Goal: Information Seeking & Learning: Learn about a topic

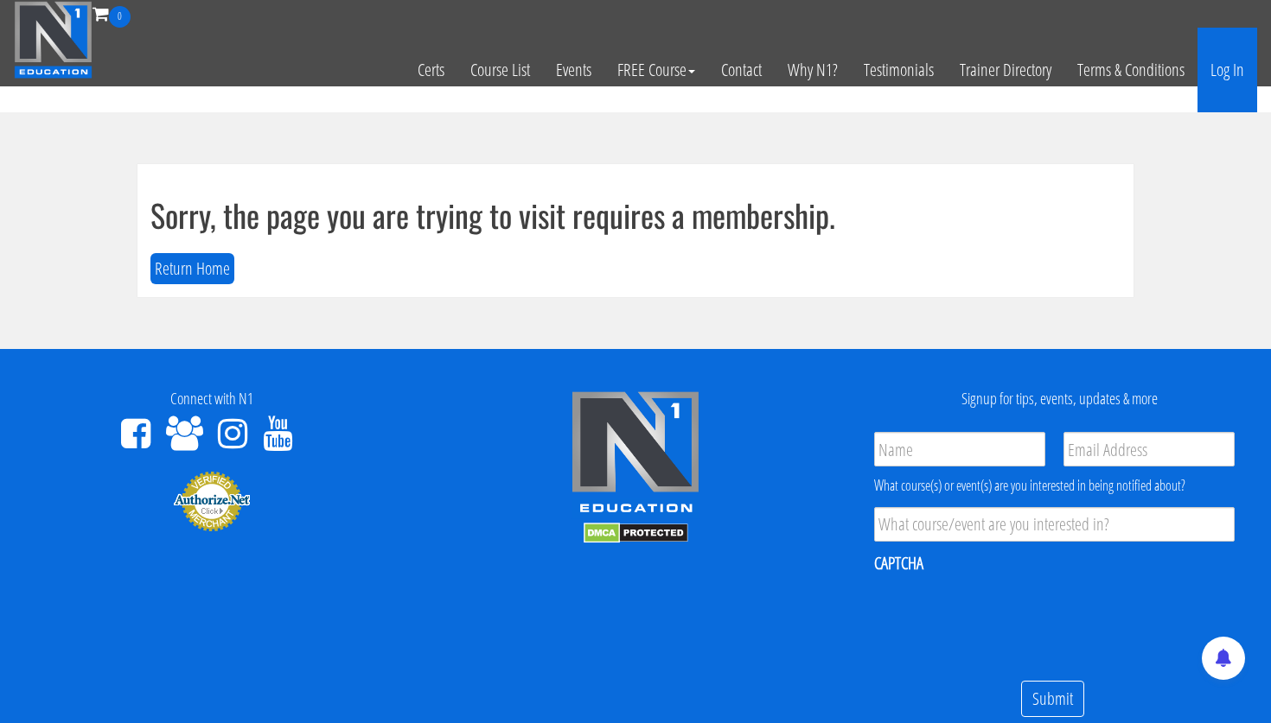
click at [1242, 64] on link "Log In" at bounding box center [1227, 70] width 60 height 85
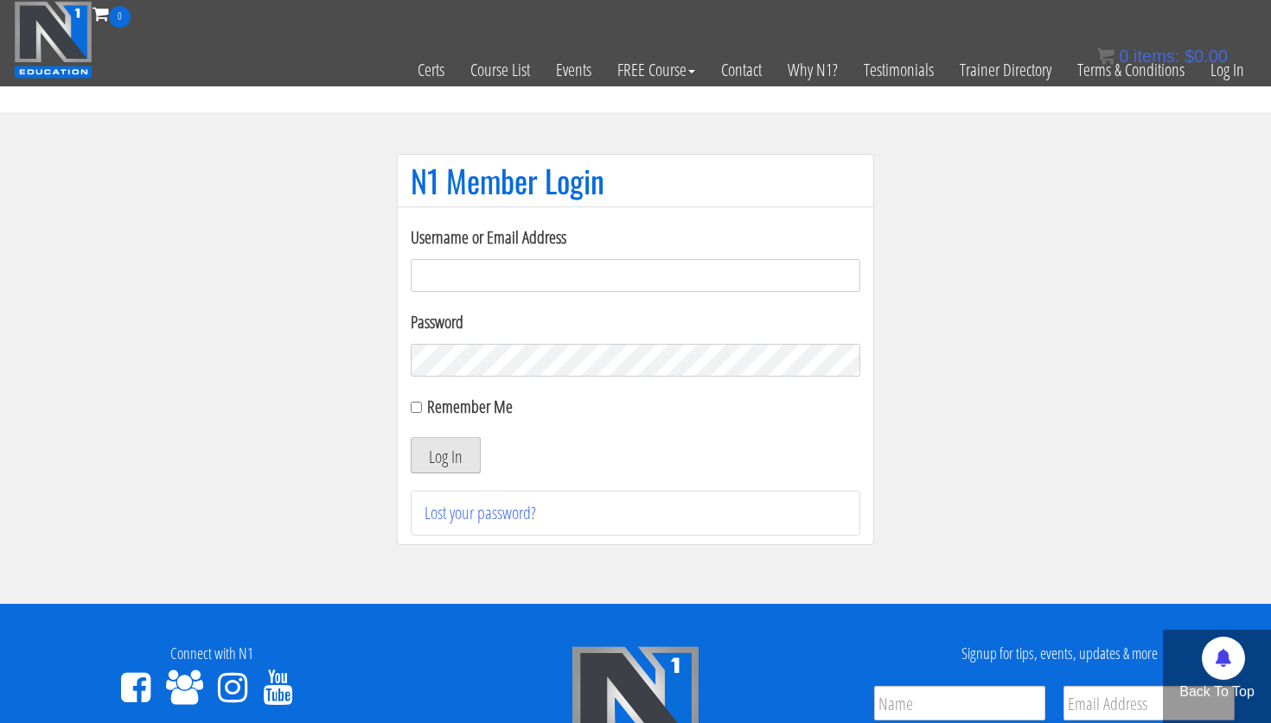
type input "lecuyer.ryan@gmail.com"
click at [442, 456] on button "Log In" at bounding box center [446, 455] width 70 height 36
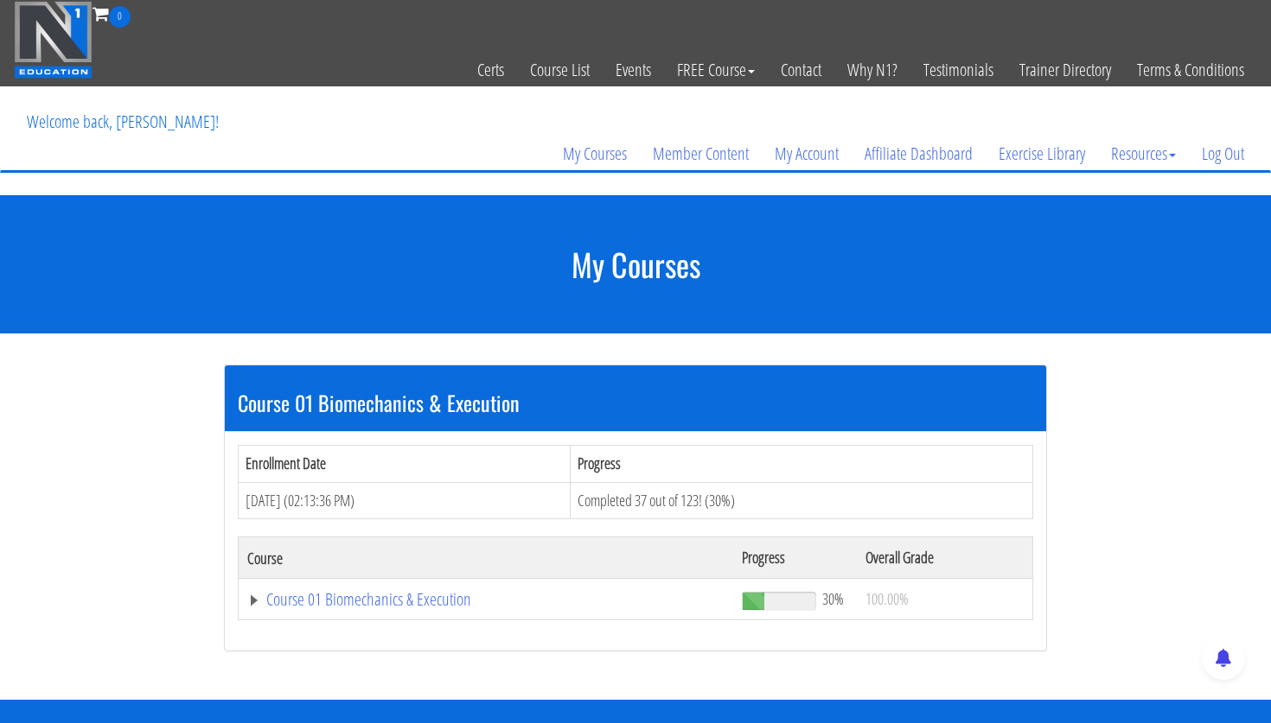
scroll to position [123, 0]
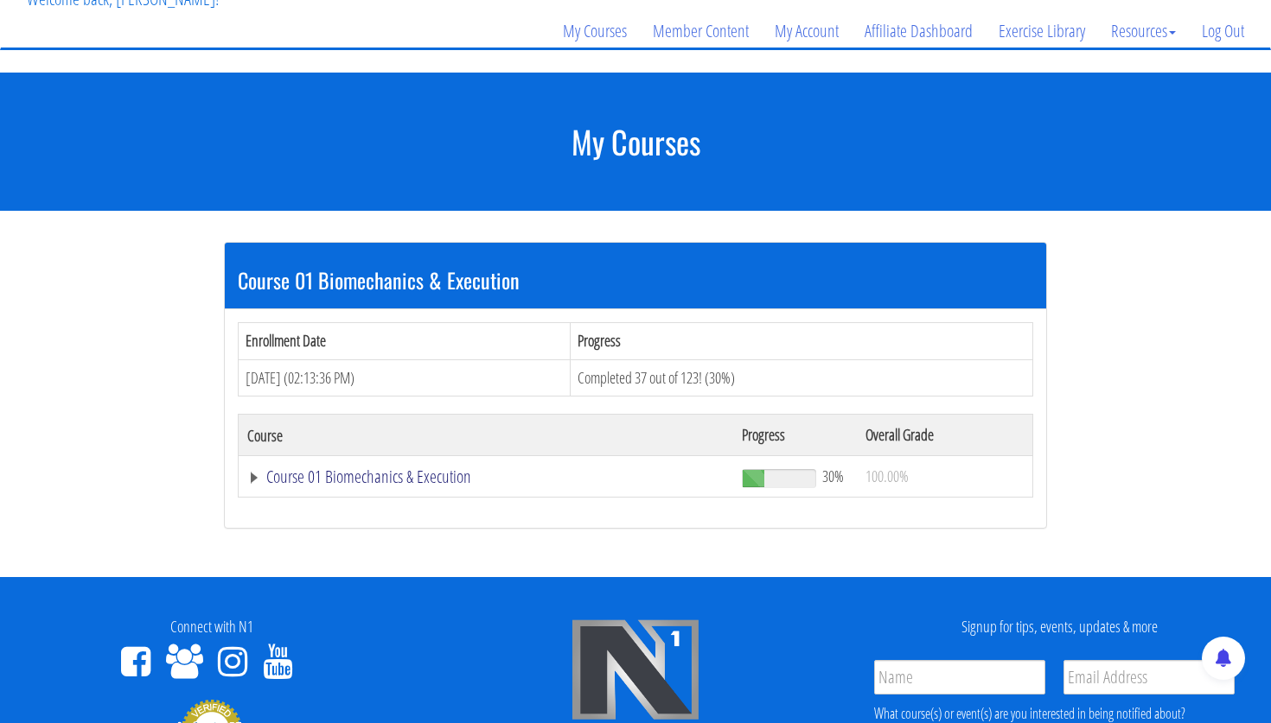
click at [414, 471] on link "Course 01 Biomechanics & Execution" at bounding box center [485, 476] width 477 height 17
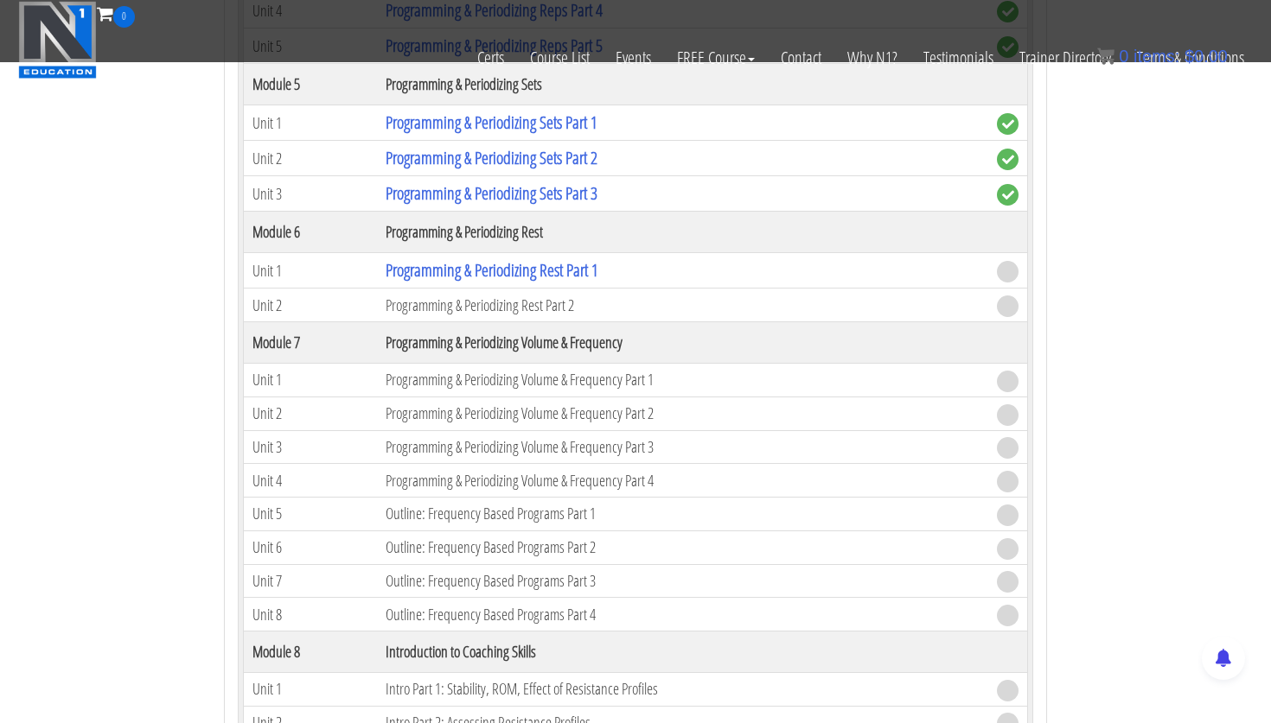
scroll to position [1861, 0]
click at [539, 273] on link "Programming & Periodizing Rest Part 1" at bounding box center [492, 268] width 213 height 23
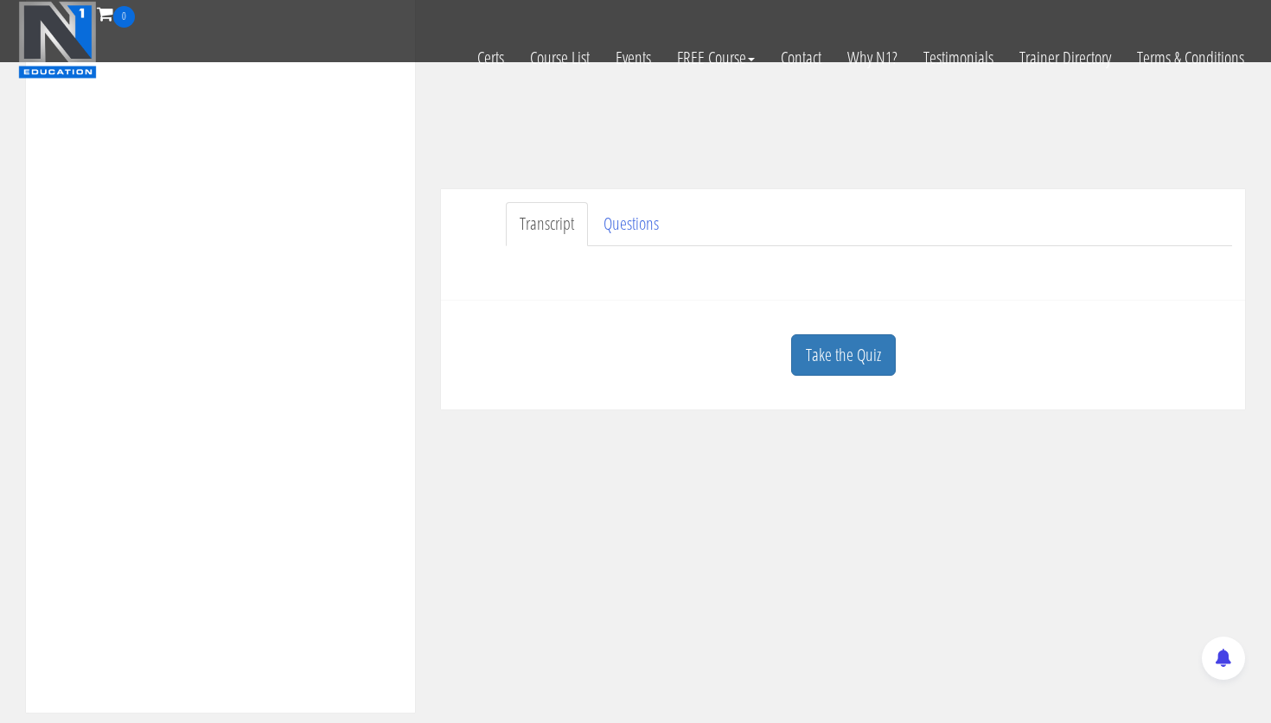
scroll to position [398, 0]
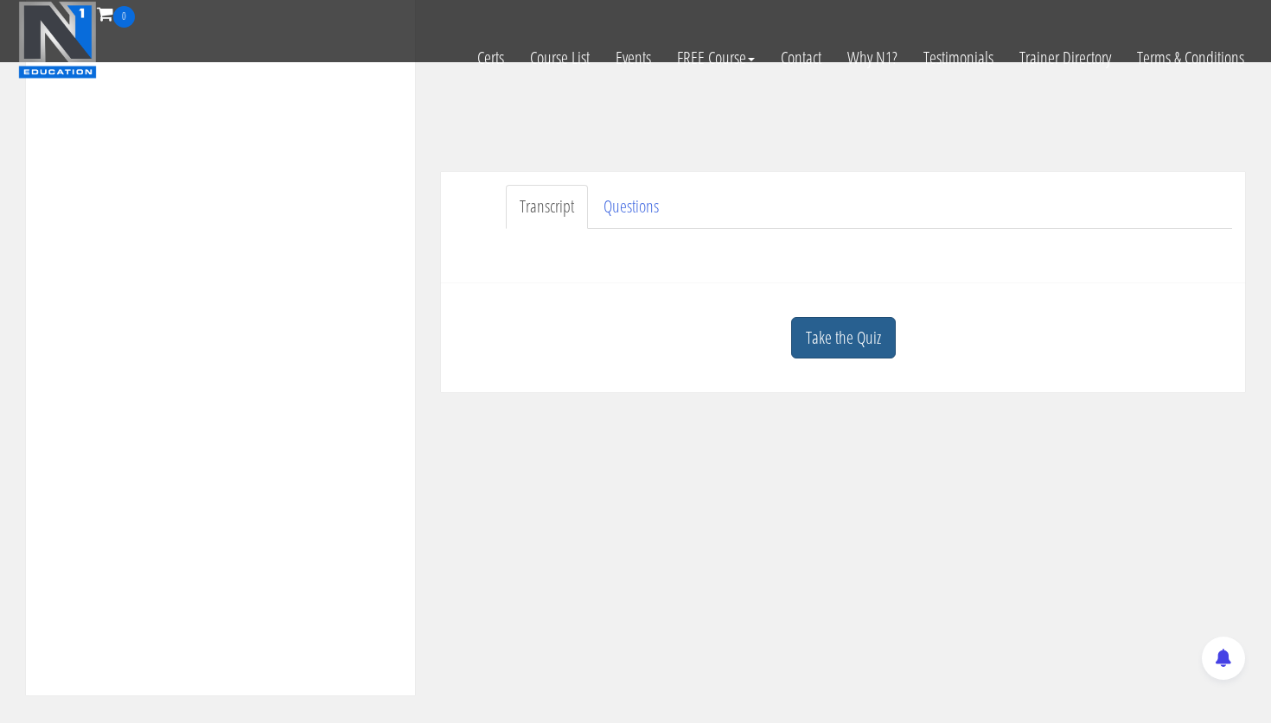
click at [863, 351] on link "Take the Quiz" at bounding box center [843, 338] width 105 height 42
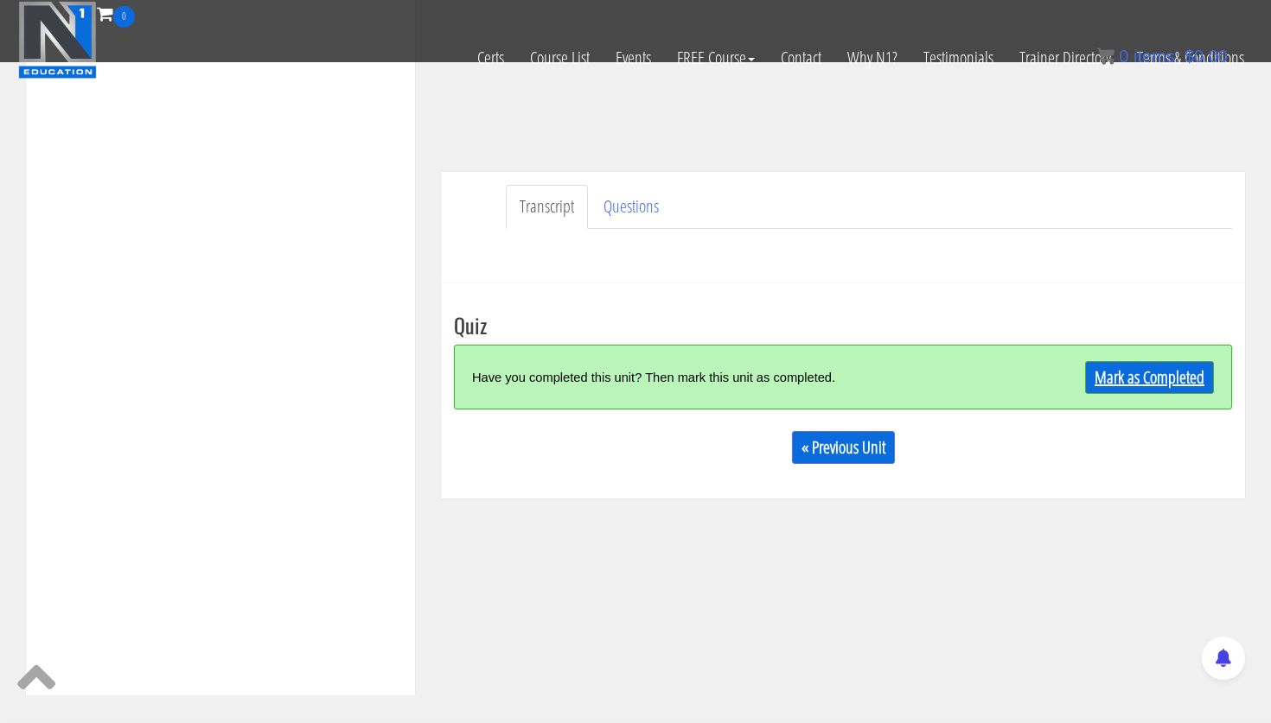
click at [1121, 385] on link "Mark as Completed" at bounding box center [1149, 377] width 129 height 33
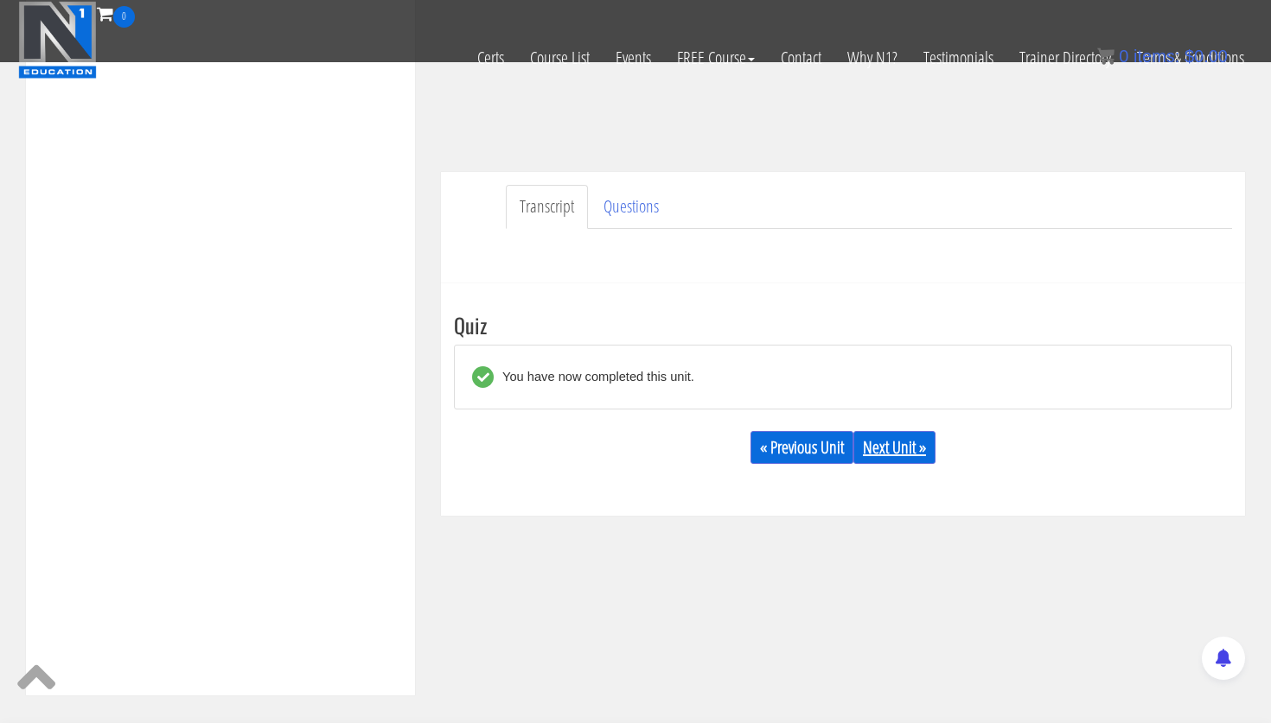
click at [919, 452] on link "Next Unit »" at bounding box center [894, 447] width 82 height 33
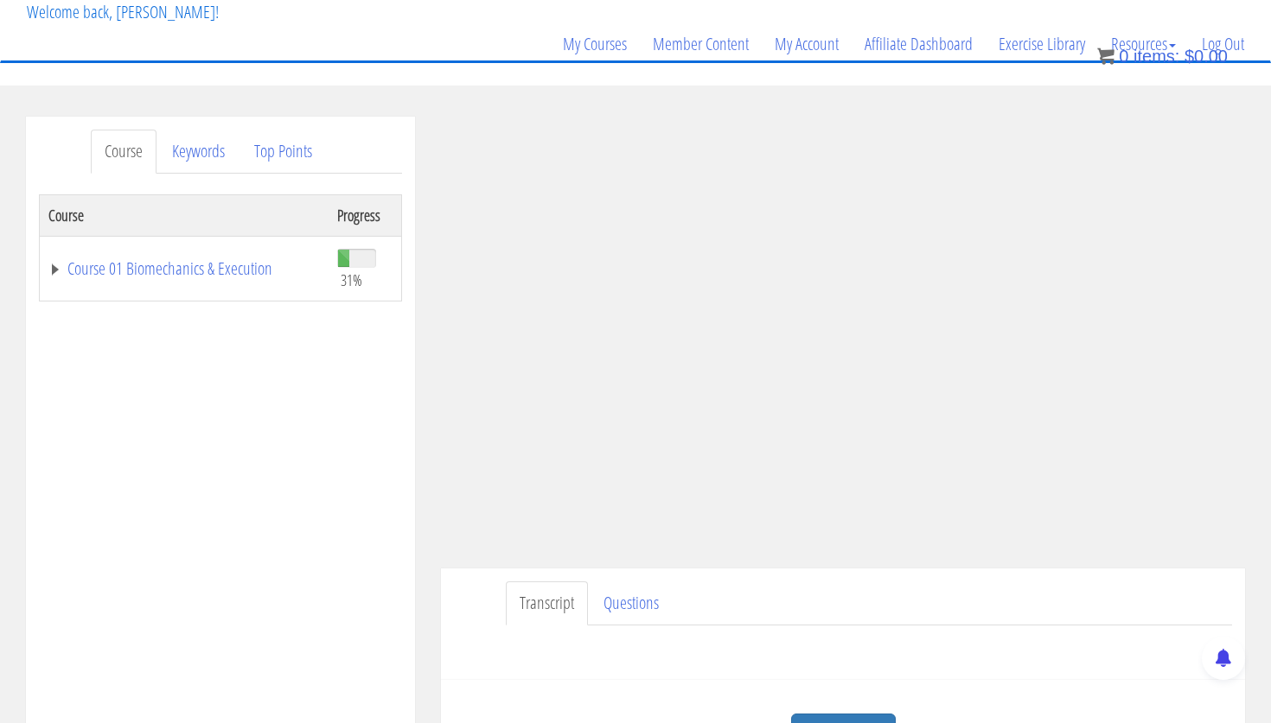
scroll to position [209, 0]
